Goal: Task Accomplishment & Management: Use online tool/utility

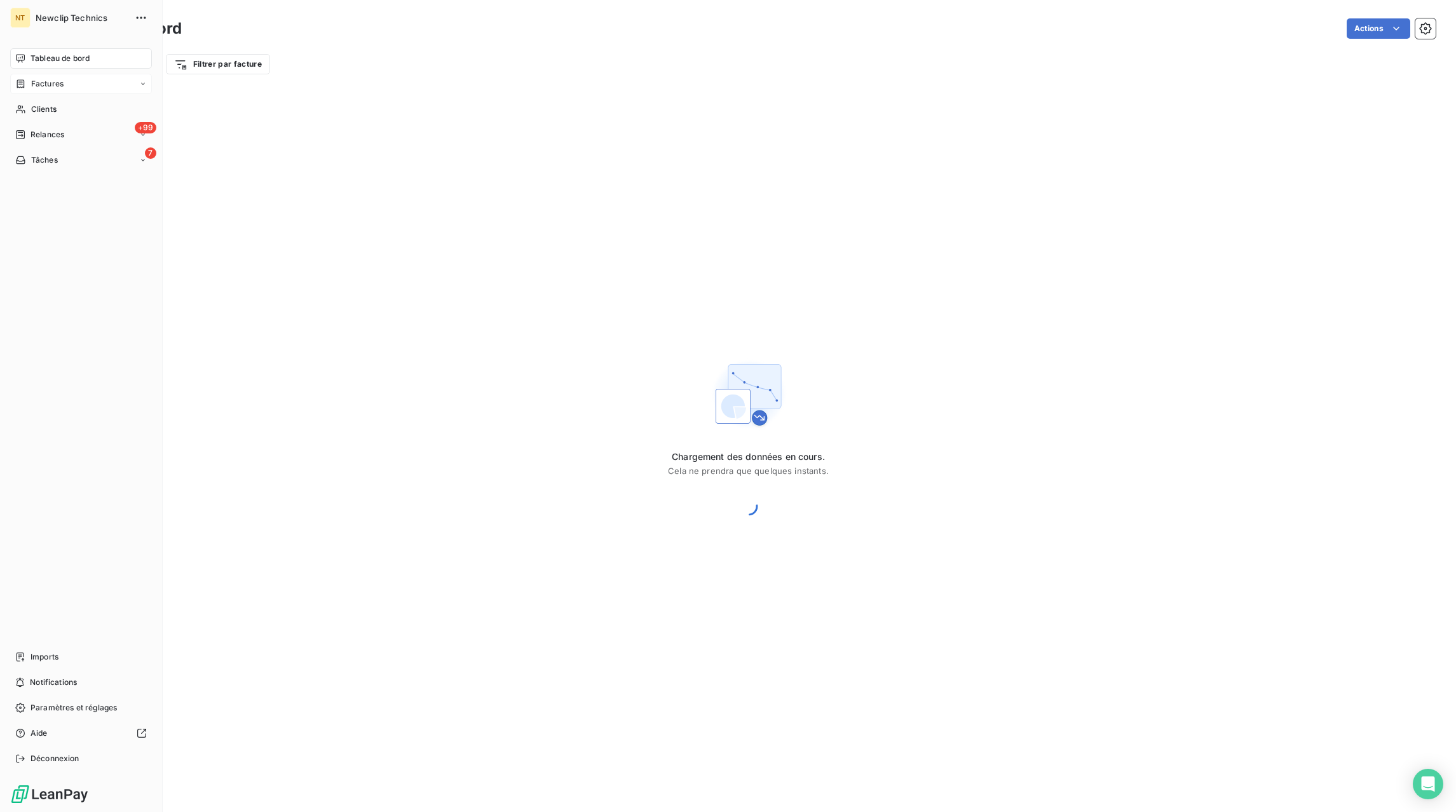
click at [73, 84] on div "Factures" at bounding box center [81, 83] width 142 height 20
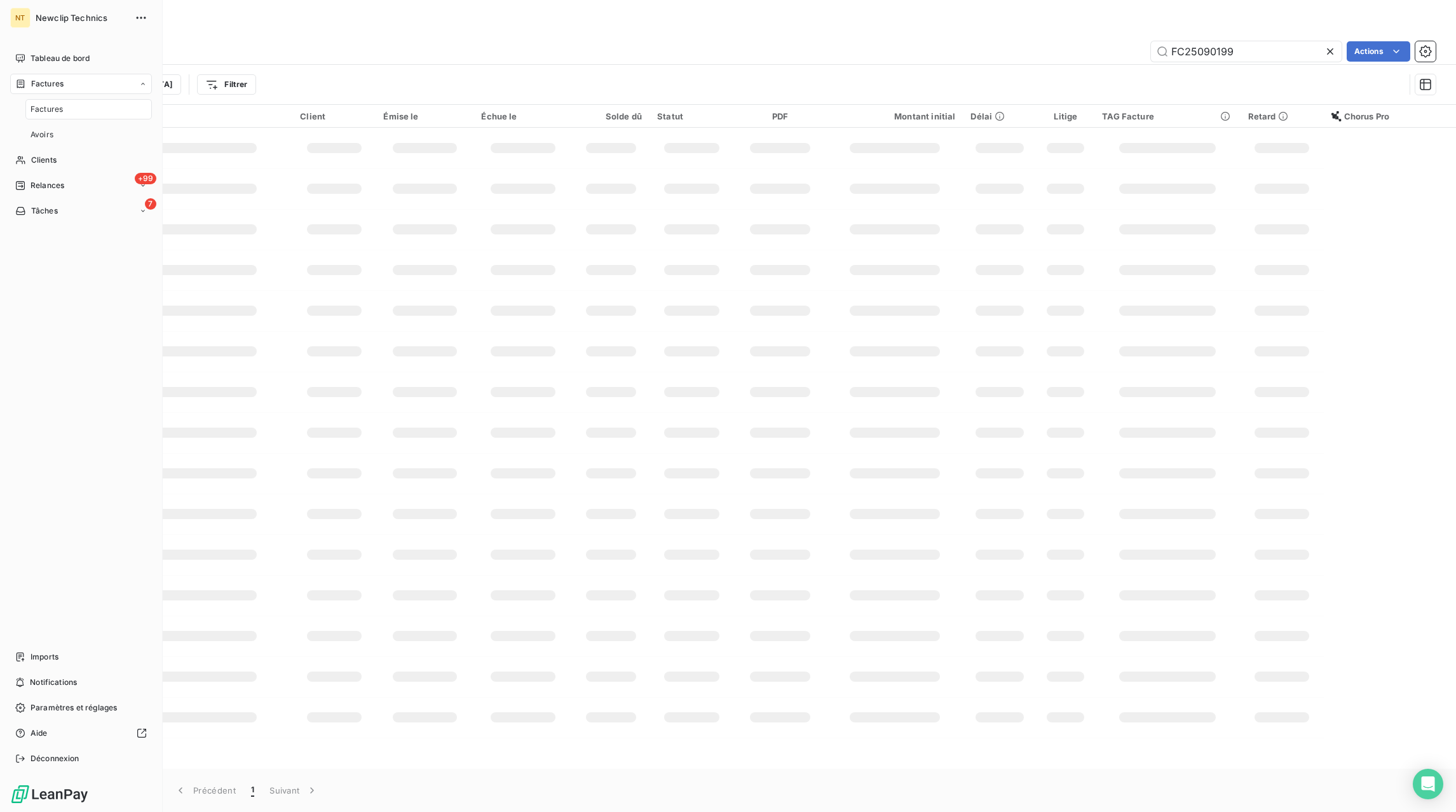
click at [80, 110] on div "Factures" at bounding box center [89, 109] width 126 height 20
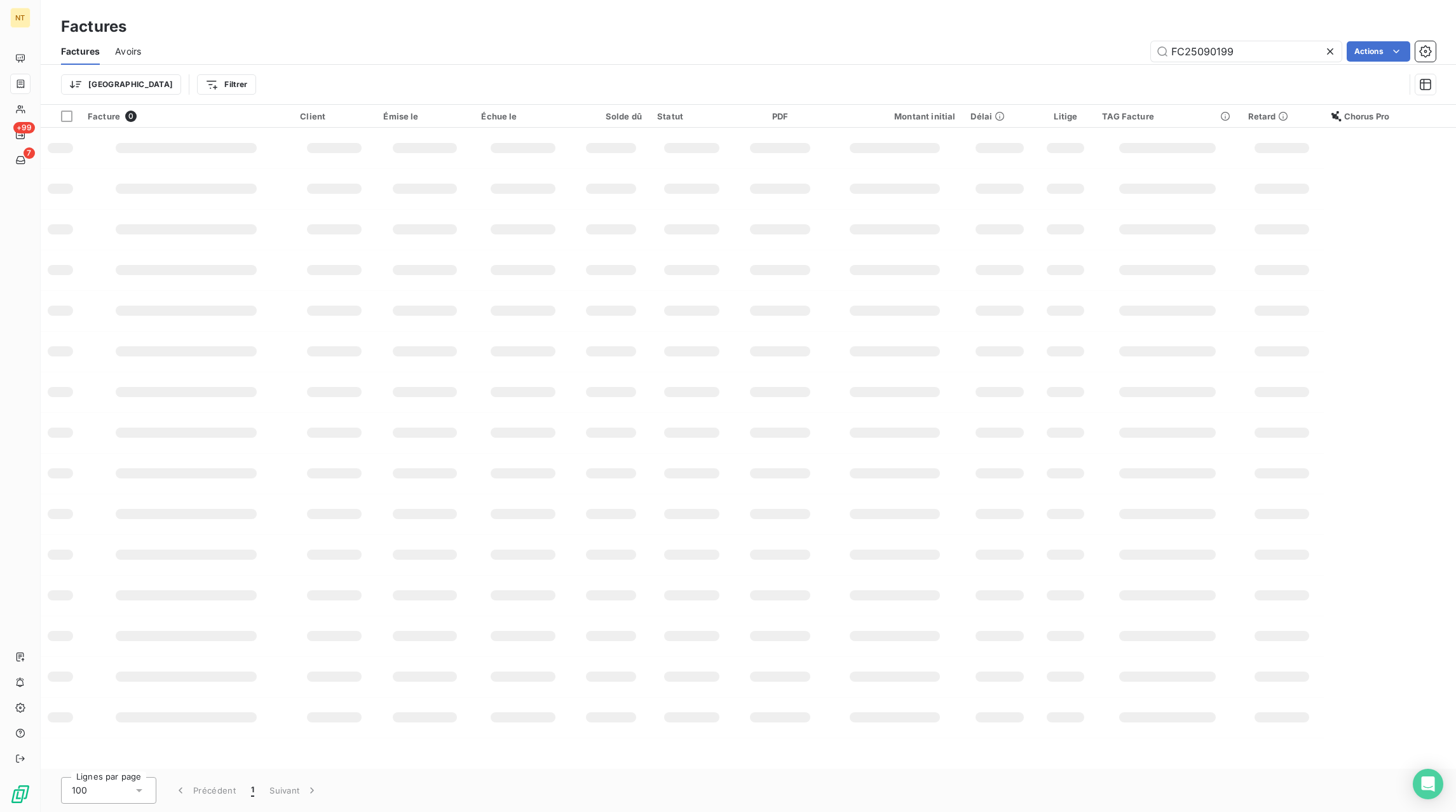
click at [1327, 50] on icon at bounding box center [1330, 51] width 6 height 6
click at [1294, 56] on input "text" at bounding box center [1246, 51] width 191 height 20
paste input "FC25091745"
type input "FC25091745"
click at [76, 56] on span "Factures" at bounding box center [80, 51] width 39 height 13
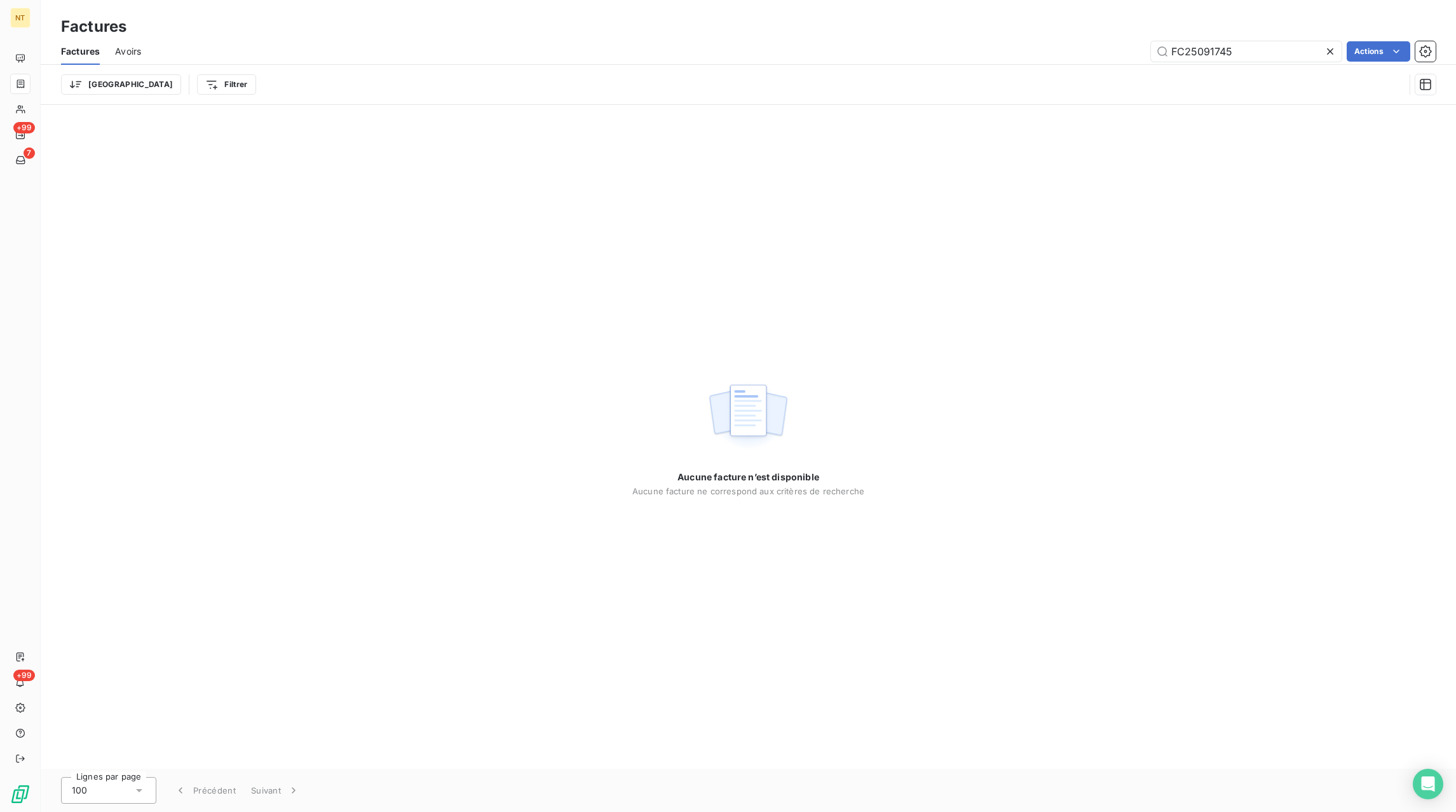
click at [1331, 48] on icon at bounding box center [1330, 51] width 13 height 13
click at [1303, 53] on input "text" at bounding box center [1246, 51] width 191 height 20
paste input "FC25073670"
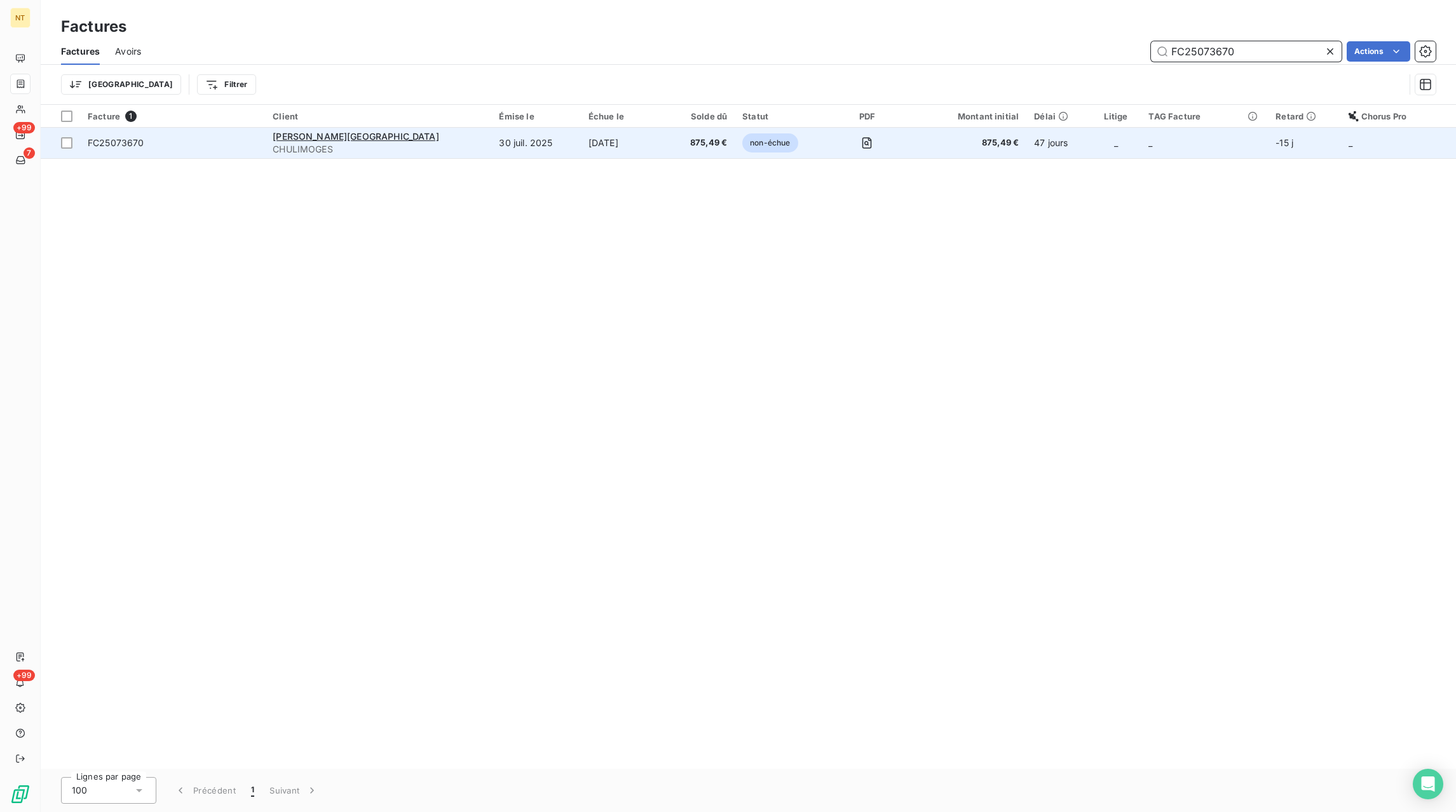
type input "FC25073670"
click at [581, 145] on td "[DATE]" at bounding box center [624, 143] width 86 height 31
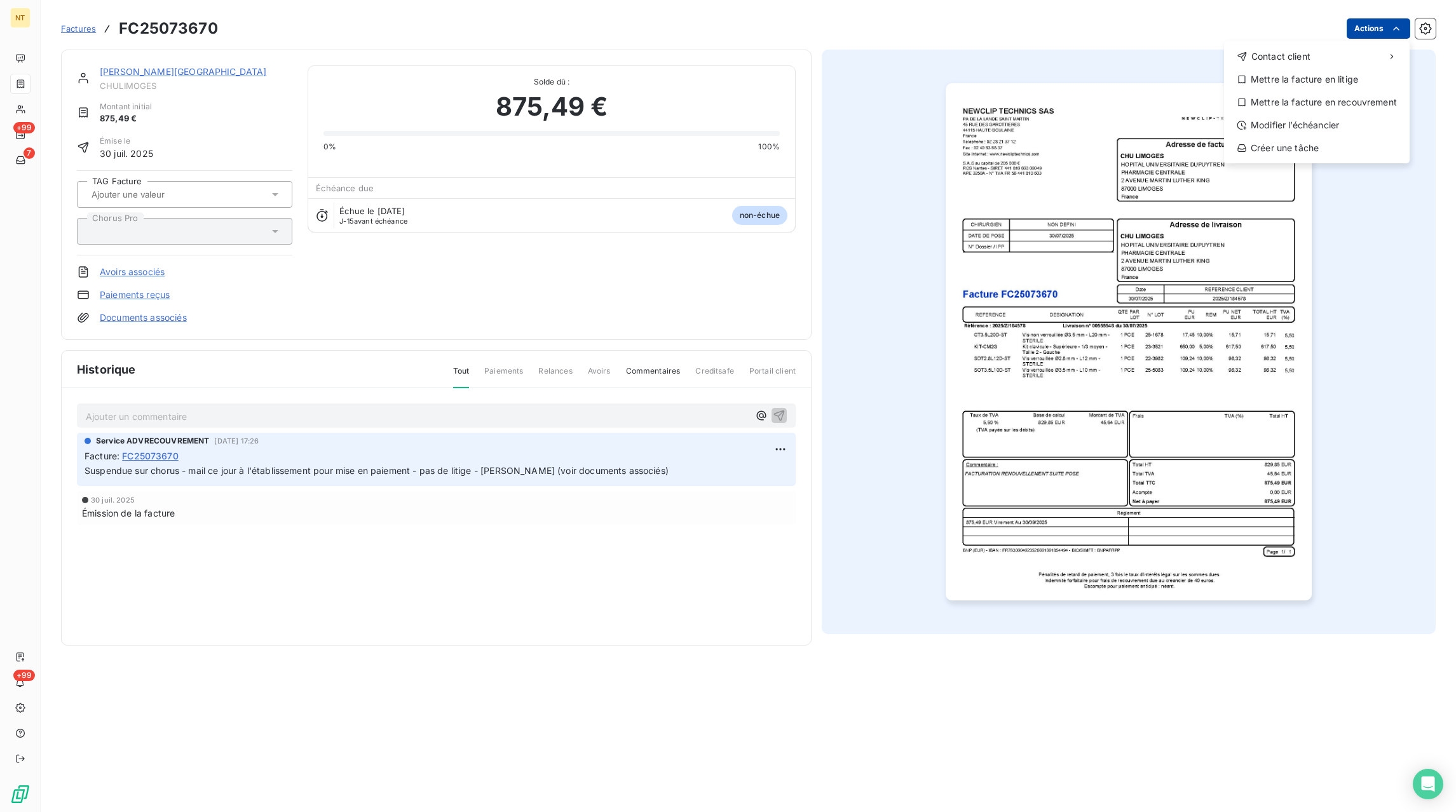
click at [1370, 29] on html "NT +99 7 +99 Factures FC25073670 Actions Contact client Mettre la facture en li…" at bounding box center [728, 406] width 1456 height 812
click at [1311, 80] on div "Mettre la facture en litige" at bounding box center [1316, 79] width 175 height 20
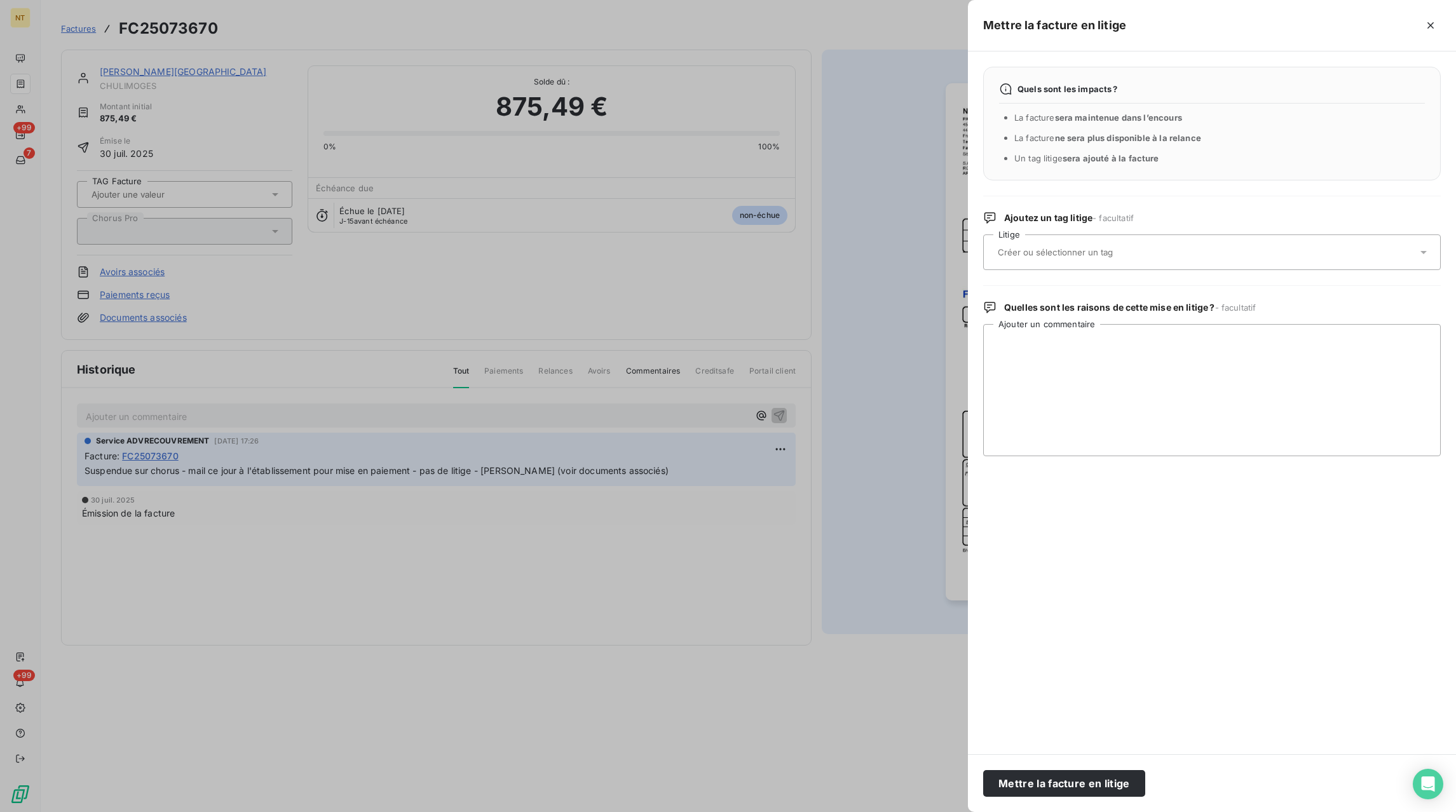
click at [1118, 252] on input "text" at bounding box center [1089, 252] width 185 height 11
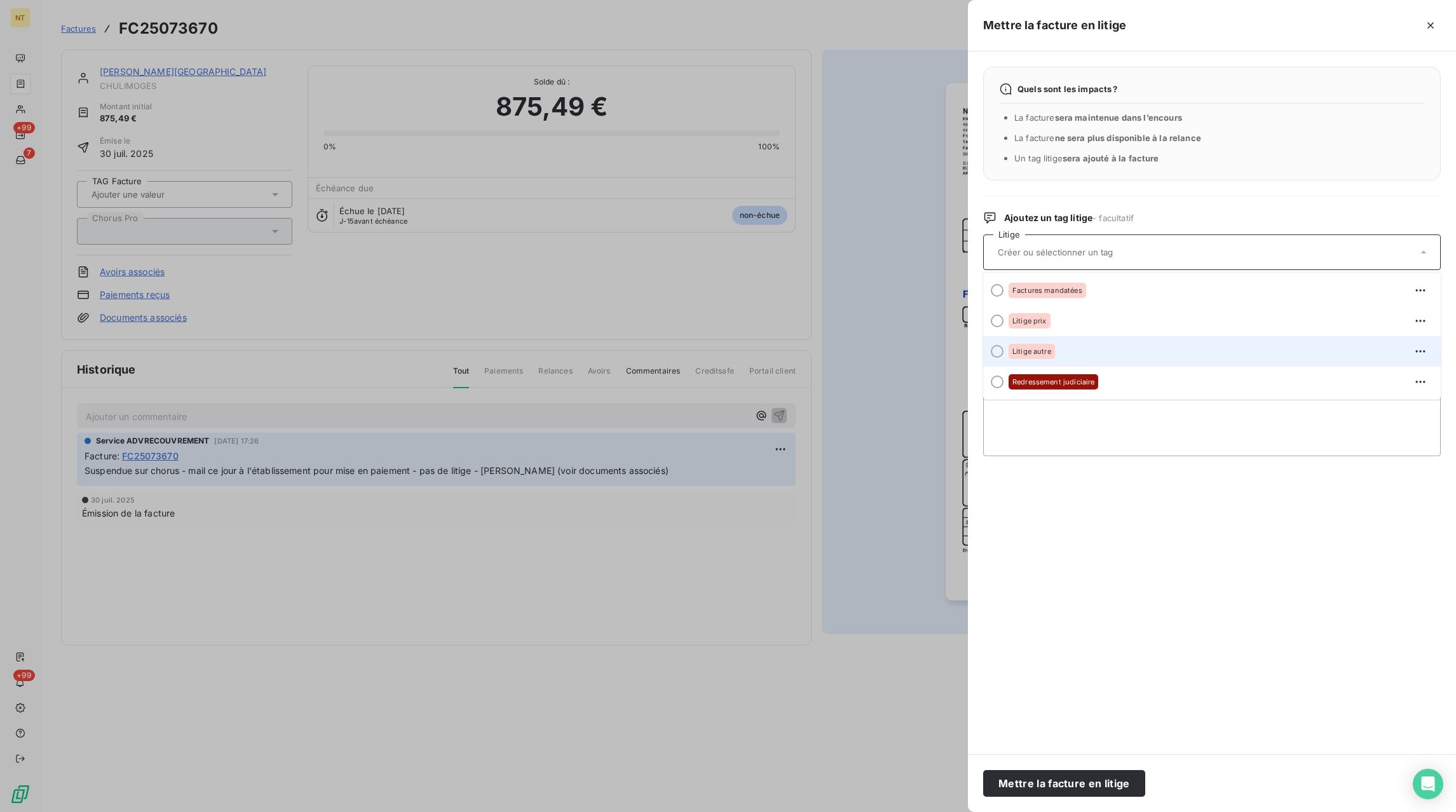
click at [1039, 349] on span "Litige autre" at bounding box center [1032, 352] width 39 height 8
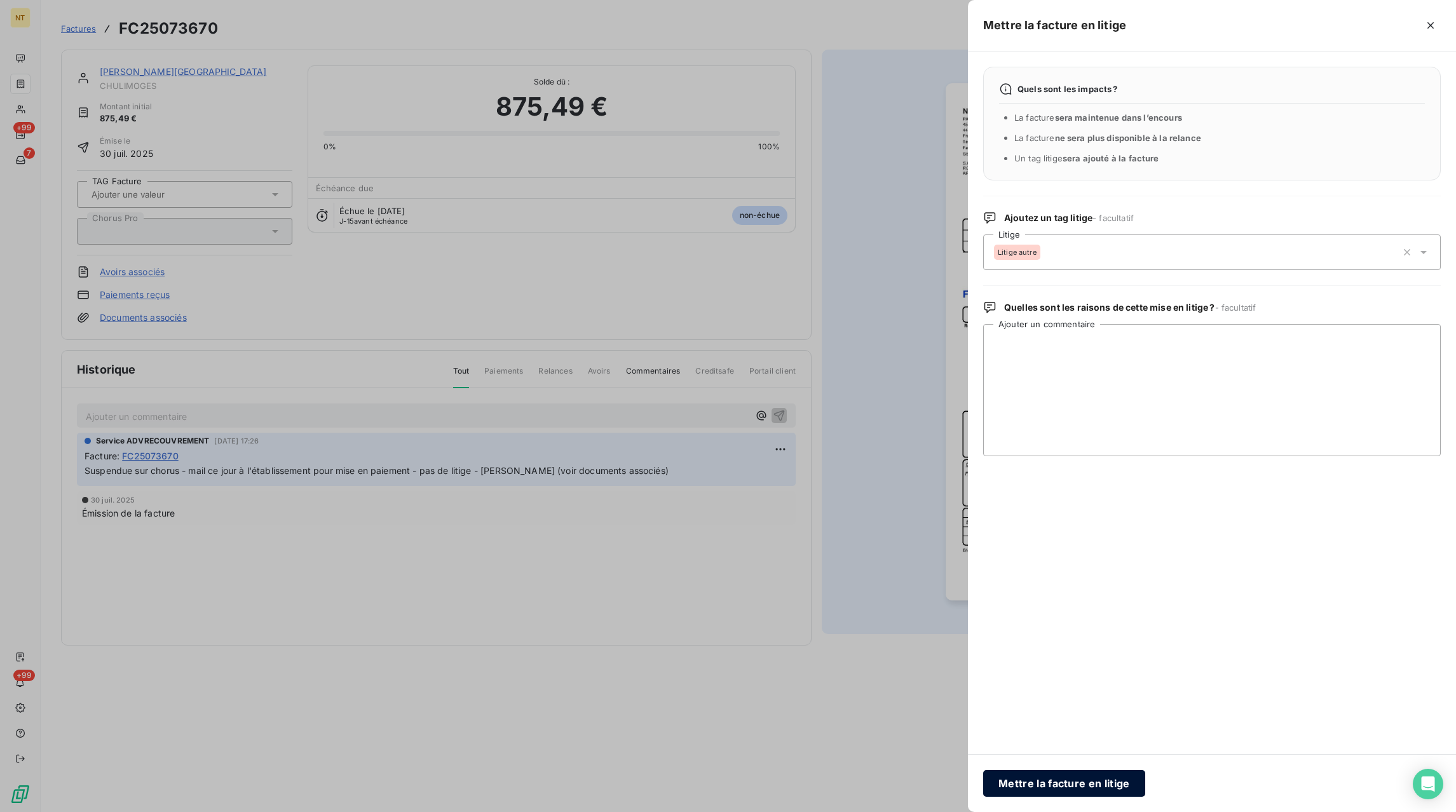
click at [1046, 782] on button "Mettre la facture en litige" at bounding box center [1064, 783] width 162 height 27
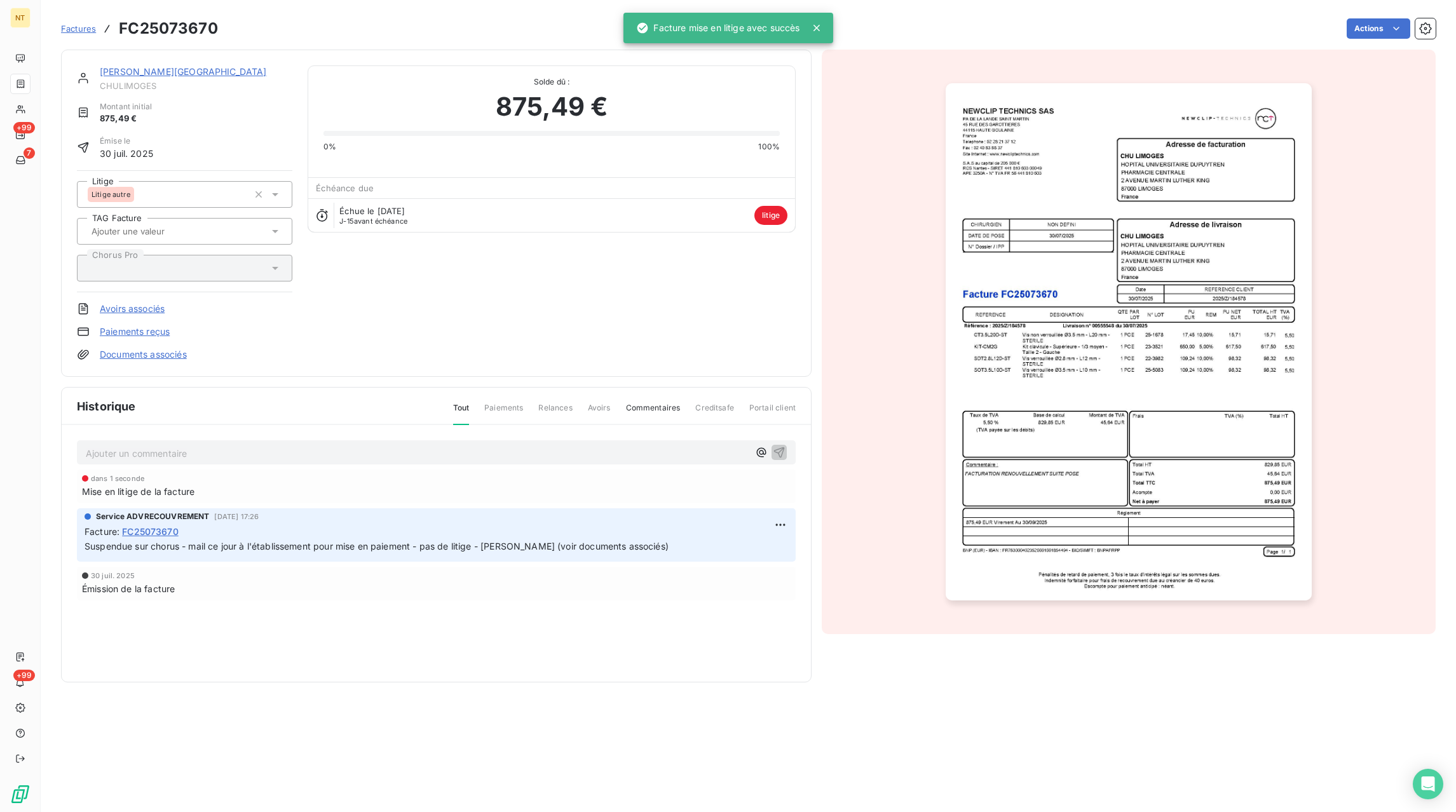
click at [193, 451] on p "Ajouter un commentaire ﻿" at bounding box center [417, 453] width 663 height 16
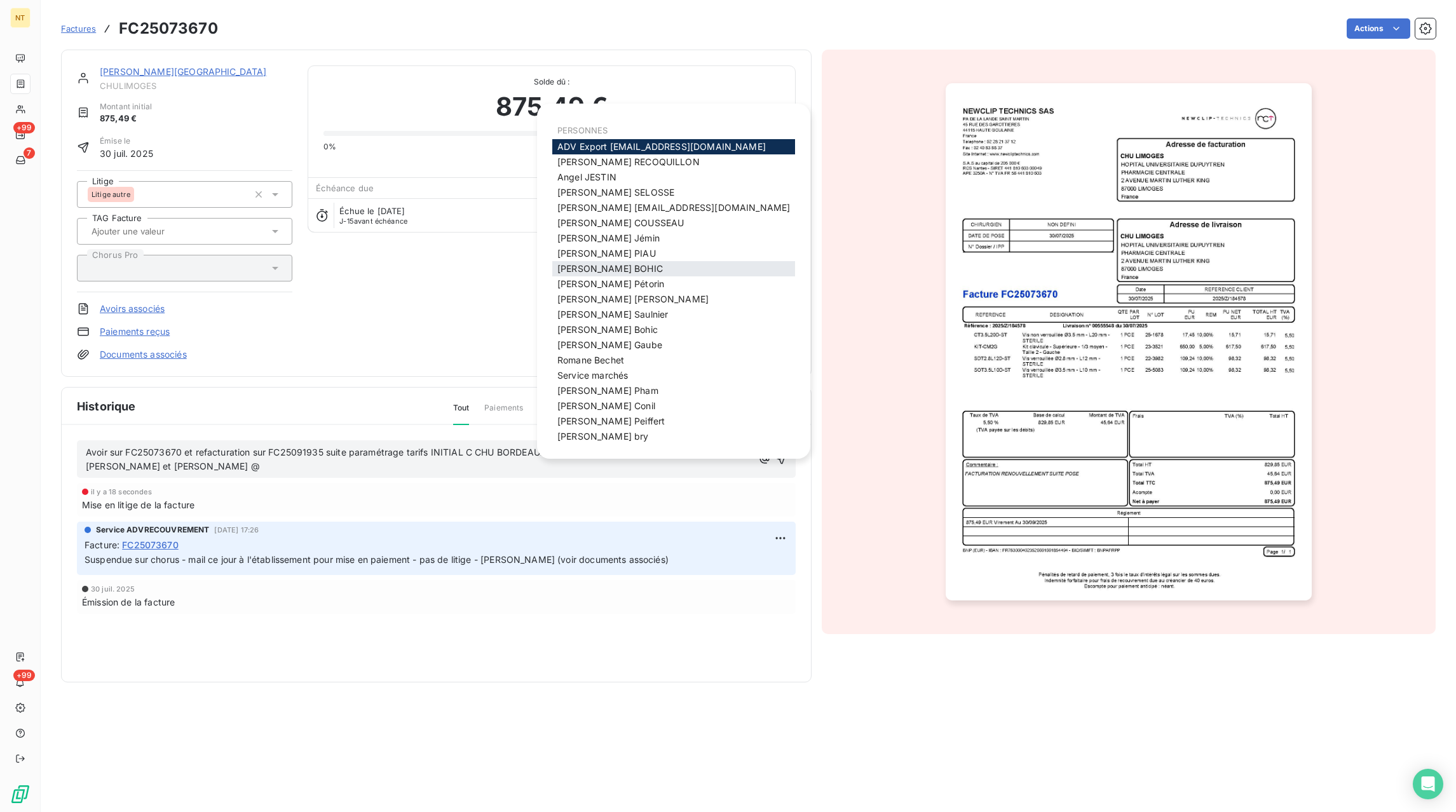
click at [580, 269] on span "[PERSON_NAME]" at bounding box center [610, 268] width 105 height 11
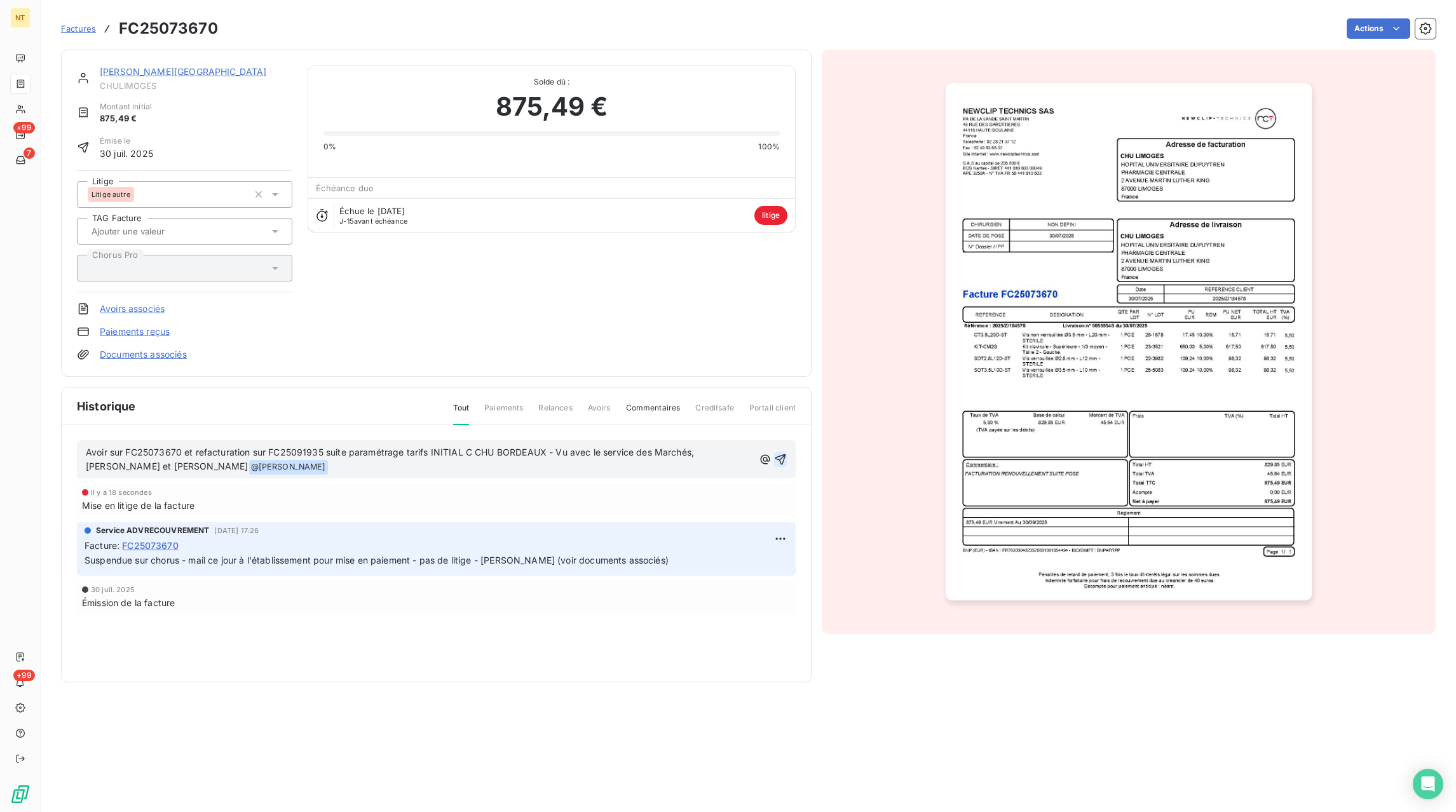
click at [784, 462] on icon "button" at bounding box center [780, 459] width 13 height 13
